Goal: Communication & Community: Answer question/provide support

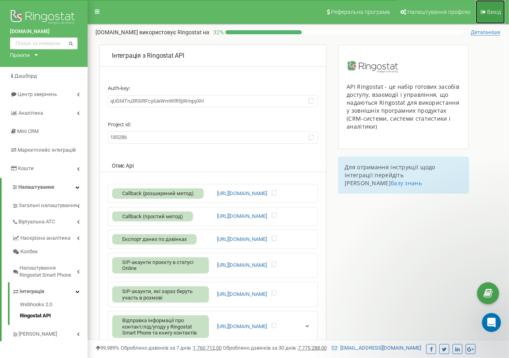
click at [485, 14] on icon at bounding box center [483, 12] width 5 height 6
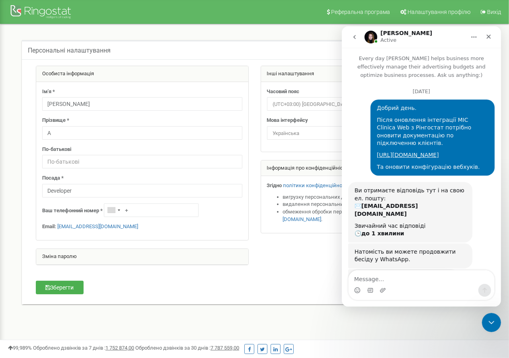
scroll to position [490, 0]
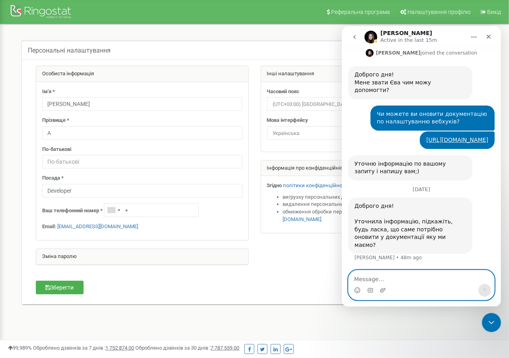
click at [413, 276] on textarea "Message…" at bounding box center [421, 277] width 146 height 14
type textarea "L"
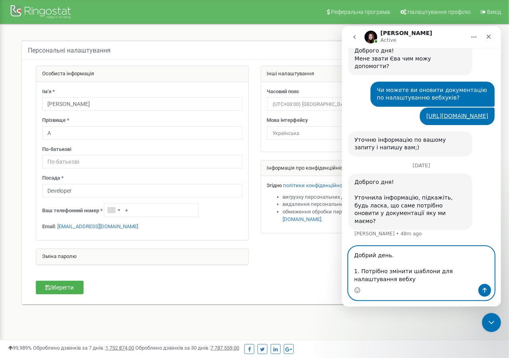
scroll to position [514, 0]
paste textarea "https://medakadem.freshdesk.com/uk/support/solutions/articles/77000585038-%D0%B…"
type textarea "Добрий день. 1. Потрібно змінити шаблони для налаштування вебхуків - https://me…"
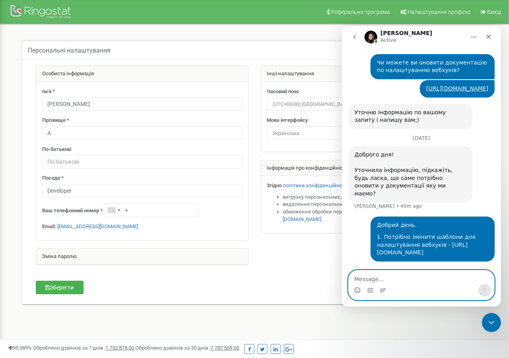
scroll to position [611, 0]
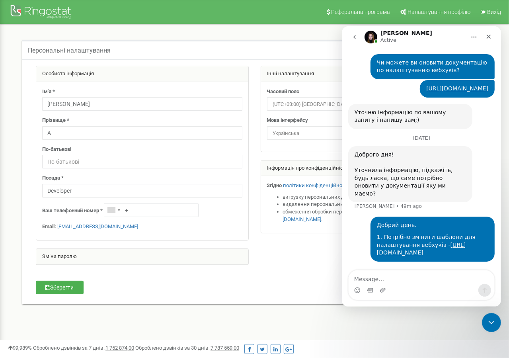
click at [393, 233] on div "1. Потрібно змінити шаблони для налаштування вебхуків - https://medakadem.fresh…" at bounding box center [431, 244] width 111 height 23
click at [396, 241] on link "https://medakadem.freshdesk.com/uk/support/solutions/articles/77000585038-%D0%B…" at bounding box center [420, 248] width 89 height 14
click at [415, 282] on textarea "Message…" at bounding box center [421, 277] width 146 height 14
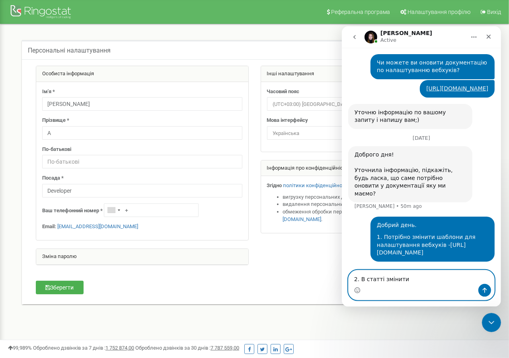
paste textarea "https://help.ringostat.com/uk/articles/6987446-%D1%96%D0%BD%D1%82%D0%B5%D0%B3%D…"
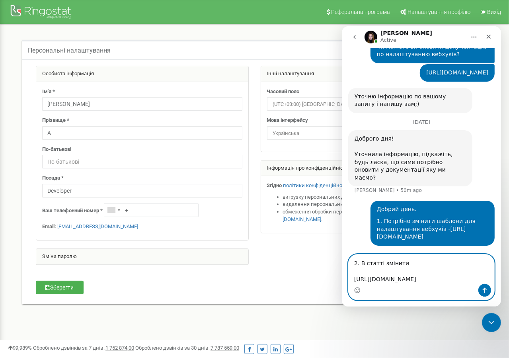
scroll to position [651, 0]
click at [406, 254] on textarea "2. В статті змінити https://help.ringostat.com/uk/articles/6987446-%D1%96%D0%BD…" at bounding box center [421, 268] width 146 height 29
paste textarea "/api/Binotel/Push"
paste textarea "***/api/voip/callback"
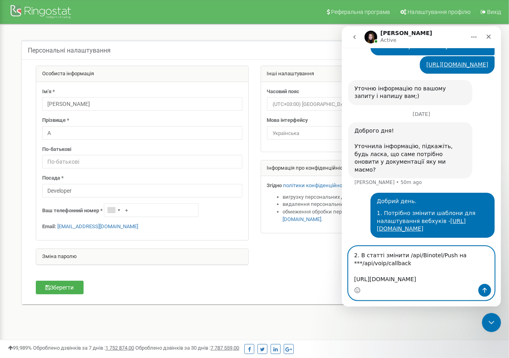
scroll to position [659, 0]
click at [360, 246] on textarea "2. В статті змінити /api/Binotel/Push на ***/api/voip/callback https://help.rin…" at bounding box center [421, 264] width 146 height 37
click at [414, 246] on textarea "2. В статті змінити /api/Binotel/Push на /api/voip/callback https://help.ringos…" at bounding box center [421, 264] width 146 height 37
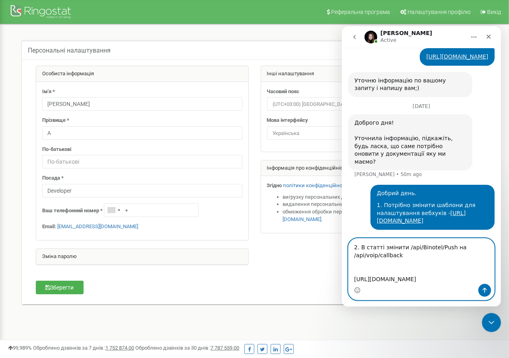
scroll to position [660, 0]
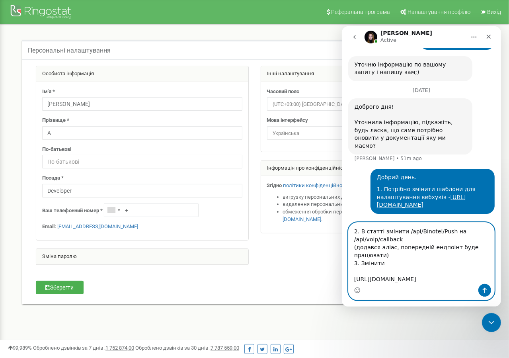
paste textarea "ID співробітника"
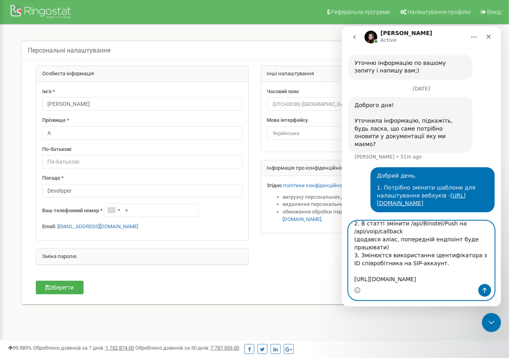
scroll to position [30, 0]
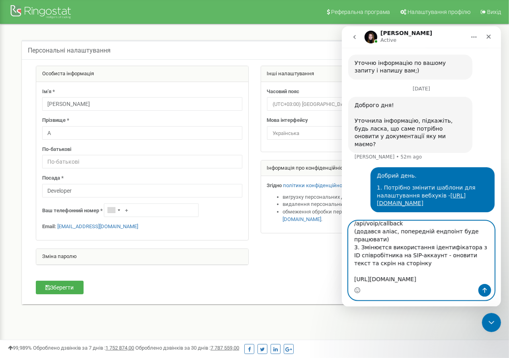
click at [468, 238] on textarea "2. В статті змінити /api/Binotel/Push на /api/voip/callback (додався аліас, поп…" at bounding box center [421, 251] width 146 height 63
click at [457, 239] on textarea "2. В статті змінити /api/Binotel/Push на /api/voip/callback (додався аліас, поп…" at bounding box center [421, 251] width 146 height 63
paste textarea "Налаштування -> Віртуальна АТС -> SIP акаунти"
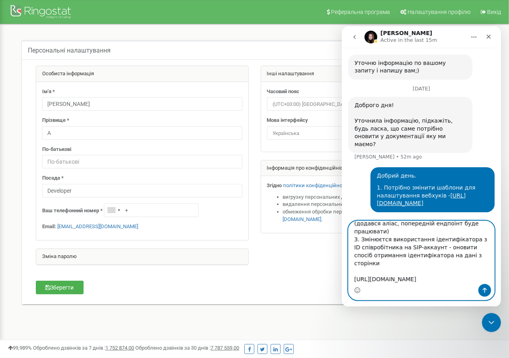
paste textarea "Налаштування -> Віртуальна АТС -> SIP акаунти"
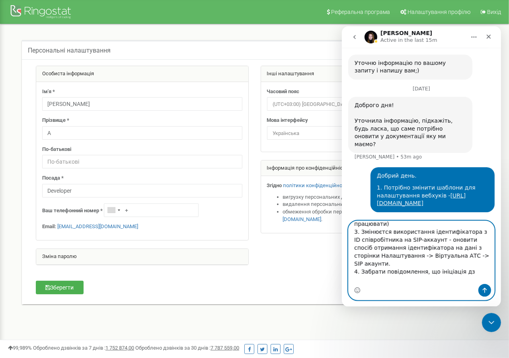
drag, startPoint x: 422, startPoint y: 261, endPoint x: 492, endPoint y: 266, distance: 71.0
click at [492, 266] on textarea "2. В статті змінити /api/Binotel/Push на /api/voip/callback (додався аліас, поп…" at bounding box center [421, 251] width 146 height 63
paste textarea "Важливо! На жаль вихідні дзвінки через кнопки трубки в СРМ (приклад 3 з останнь…"
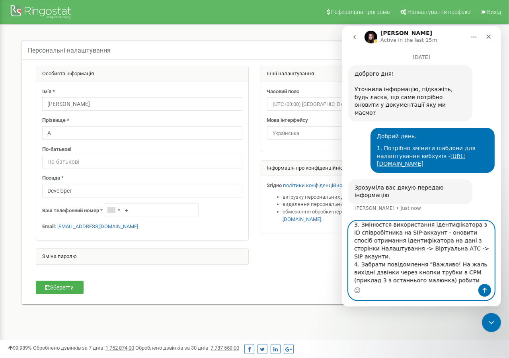
scroll to position [45, 0]
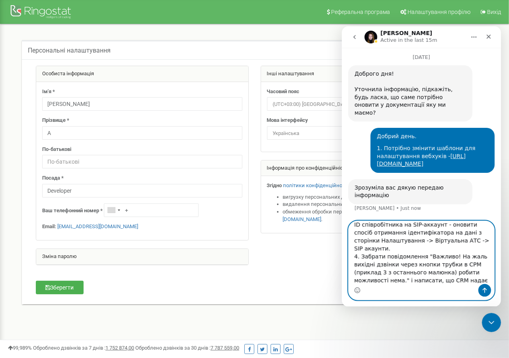
type textarea "2. В статті змінити /api/Binotel/Push на /api/voip/callback (додався аліас, поп…"
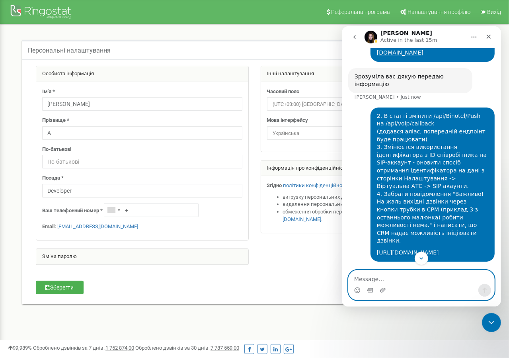
scroll to position [803, 0]
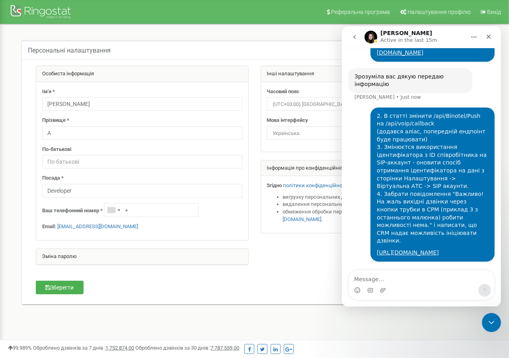
click at [360, 138] on div "2. В статті змінити /api/Binotel/Push на /api/voip/callback (додався аліас, поп…" at bounding box center [421, 188] width 146 height 163
click at [360, 140] on div "2. В статті змінити /api/Binotel/Push на /api/voip/callback (додався аліас, поп…" at bounding box center [421, 188] width 146 height 163
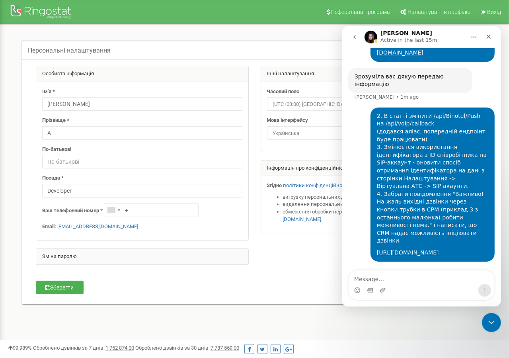
click at [360, 142] on div "2. В статті змінити /api/Binotel/Push на /api/voip/callback (додався аліас, поп…" at bounding box center [421, 188] width 146 height 163
click at [359, 144] on div "2. В статті змінити /api/Binotel/Push на /api/voip/callback (додався аліас, поп…" at bounding box center [421, 188] width 146 height 163
click at [358, 123] on div "2. В статті змінити /api/Binotel/Push на /api/voip/callback (додався аліас, поп…" at bounding box center [421, 188] width 146 height 163
click at [358, 125] on div "2. В статті змінити /api/Binotel/Push на /api/voip/callback (додався аліас, поп…" at bounding box center [421, 188] width 146 height 163
click at [431, 187] on div "2. В статті змінити /api/Binotel/Push на /api/voip/callback (додався аліас, поп…" at bounding box center [431, 178] width 111 height 132
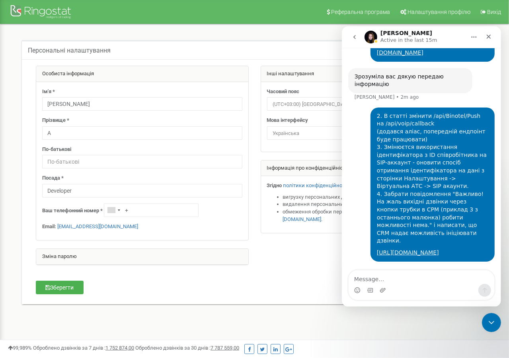
click at [360, 143] on div "2. В статті змінити /api/Binotel/Push на /api/voip/callback (додався аліас, поп…" at bounding box center [421, 188] width 146 height 163
click at [359, 146] on div "2. В статті змінити /api/Binotel/Push на /api/voip/callback (додався аліас, поп…" at bounding box center [421, 188] width 146 height 163
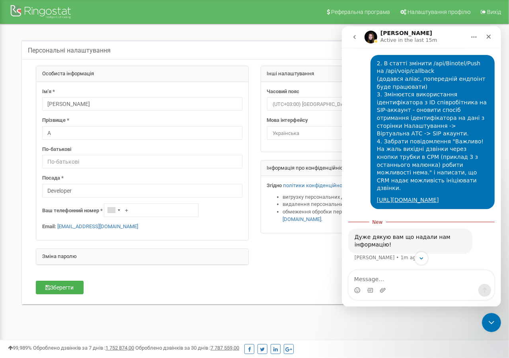
scroll to position [794, 0]
click at [359, 128] on div "2. В статті змінити /api/Binotel/Push на /api/voip/callback (додався аліас, поп…" at bounding box center [421, 134] width 146 height 160
click at [359, 129] on div "2. В статті змінити /api/Binotel/Push на /api/voip/callback (додався аліас, поп…" at bounding box center [421, 134] width 146 height 160
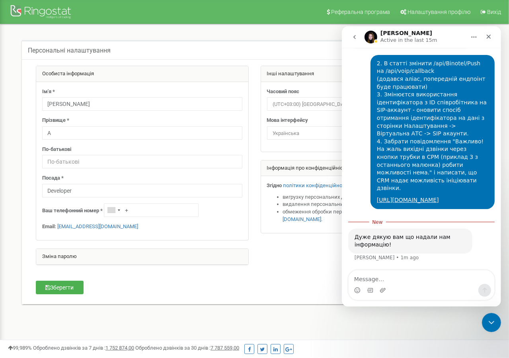
click at [360, 145] on div "2. В статті змінити /api/Binotel/Push на /api/voip/callback (додався аліас, поп…" at bounding box center [421, 134] width 146 height 160
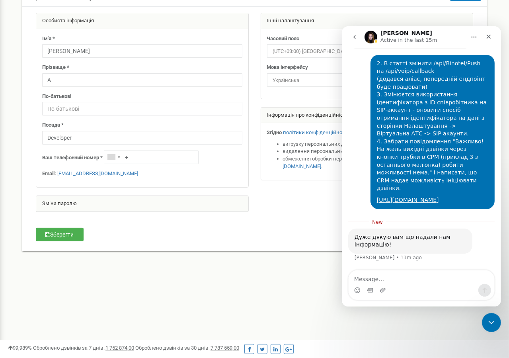
click at [291, 197] on div at bounding box center [254, 116] width 449 height 207
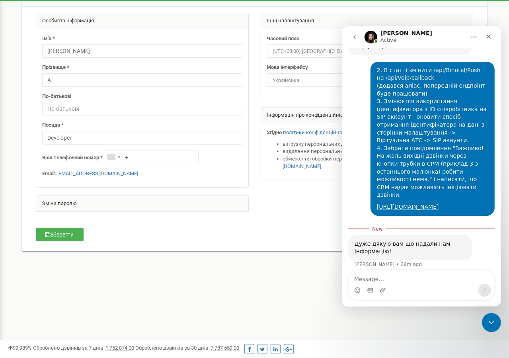
scroll to position [932, 0]
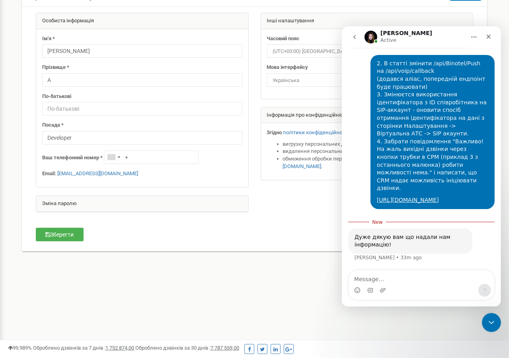
click at [354, 127] on div "2. В статті змінити /api/Binotel/Push на /api/voip/callback (додався аліас, поп…" at bounding box center [421, 134] width 146 height 160
click at [413, 280] on textarea "Message…" at bounding box center [421, 277] width 146 height 14
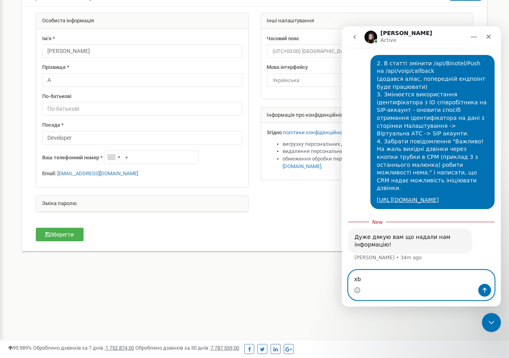
type textarea "x"
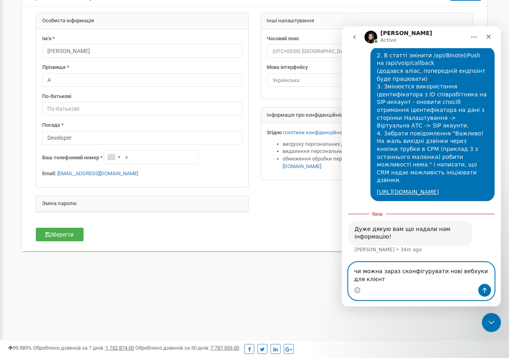
scroll to position [940, 0]
drag, startPoint x: 362, startPoint y: 270, endPoint x: 378, endPoint y: 271, distance: 15.6
click at [378, 271] on textarea "чи можна зараз сконфігурувати нові вебхуки для клієнта, який зараз хоче" at bounding box center [421, 272] width 146 height 21
click at [379, 279] on textarea "чи можете ви зараз сконфігурувати нові вебхуки для клієнта, який зараз хоче" at bounding box center [421, 272] width 146 height 21
click at [442, 280] on textarea "чи можете ви зараз сконфігурувати нові вебхуки для клієнта, який зараз хоче" at bounding box center [421, 272] width 146 height 21
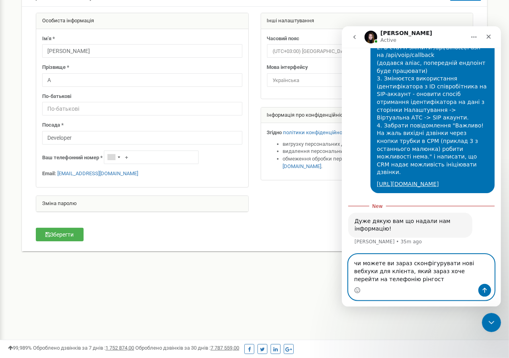
scroll to position [948, 0]
type textarea "чи можете ви зараз сконфігурувати нові вебхуки для клієнта, який зараз хоче пер…"
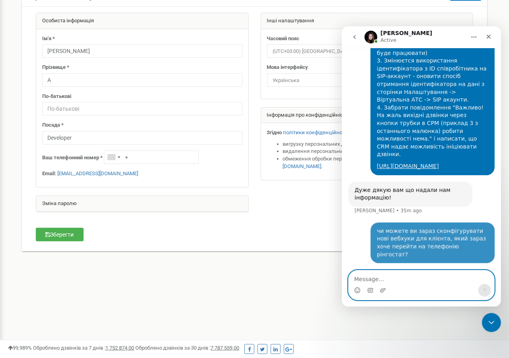
scroll to position [958, 0]
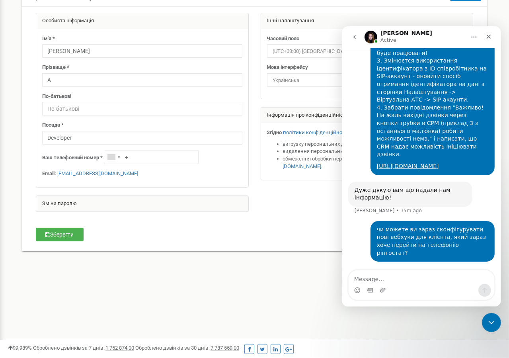
click at [355, 136] on div "2. В статті змінити /api/Binotel/Push на /api/voip/callback (додався аліас, поп…" at bounding box center [421, 101] width 146 height 160
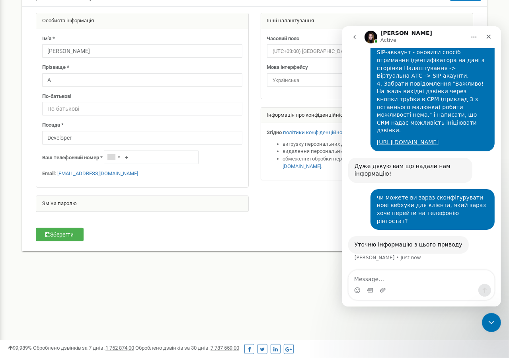
scroll to position [982, 0]
click at [358, 209] on div "чи можете ви зараз сконфігурувати нові вебхуки для клієнта, який зараз хоче пер…" at bounding box center [421, 212] width 146 height 47
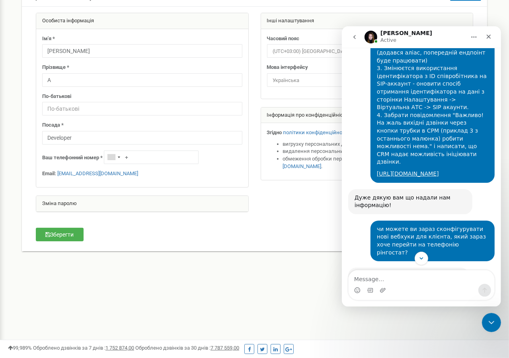
scroll to position [982, 0]
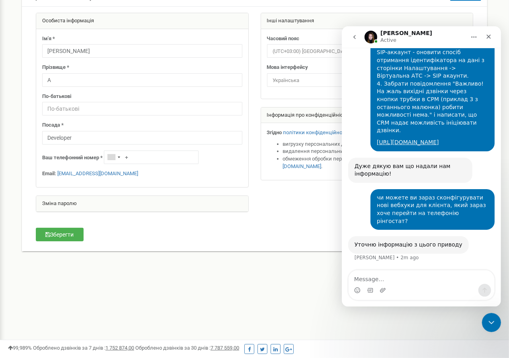
click at [358, 209] on div "чи можете ви зараз сконфігурувати нові вебхуки для клієнта, який зараз хоче пер…" at bounding box center [421, 212] width 146 height 47
